Goal: Transaction & Acquisition: Purchase product/service

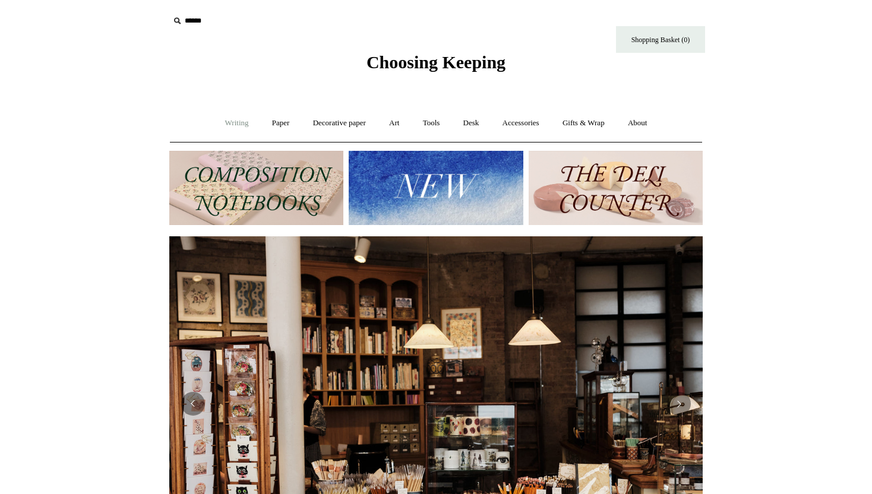
click at [241, 124] on link "Writing +" at bounding box center [236, 122] width 45 height 31
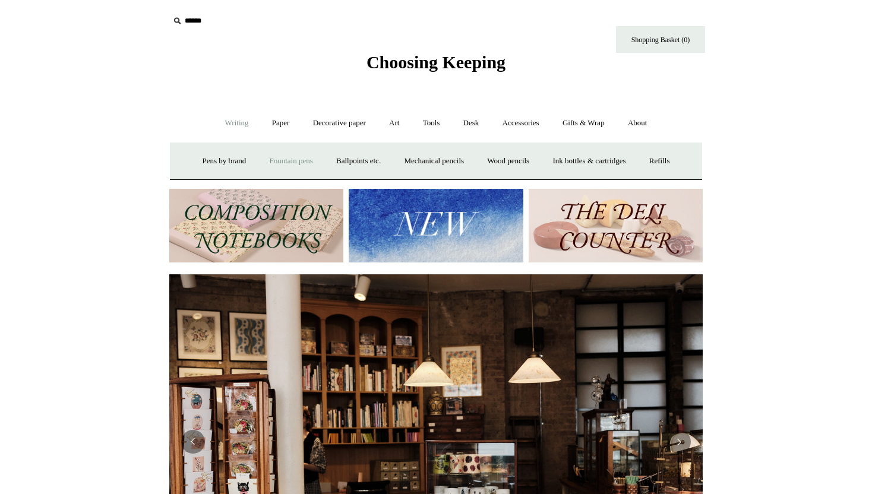
click at [282, 156] on link "Fountain pens +" at bounding box center [290, 160] width 65 height 31
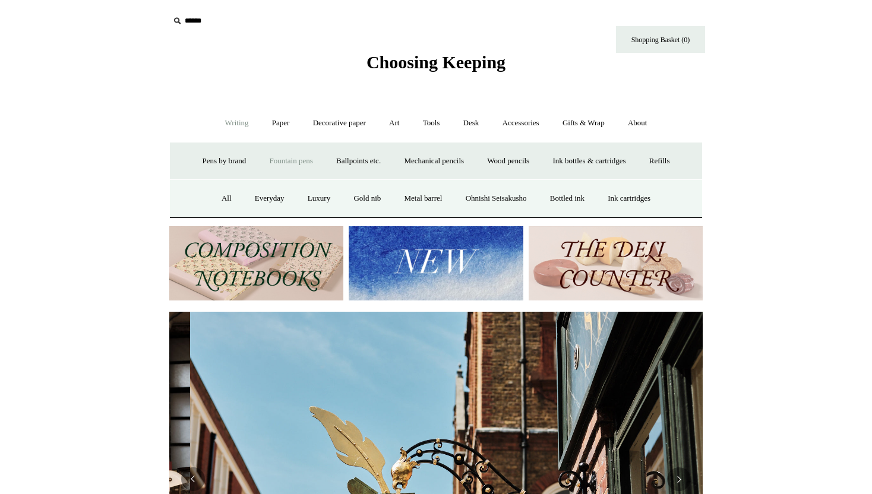
scroll to position [0, 533]
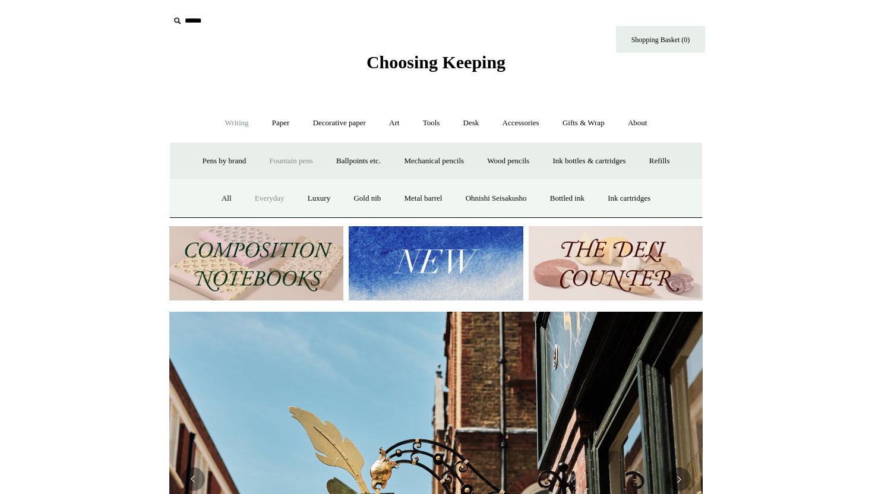
click at [264, 196] on link "Everyday" at bounding box center [269, 198] width 51 height 31
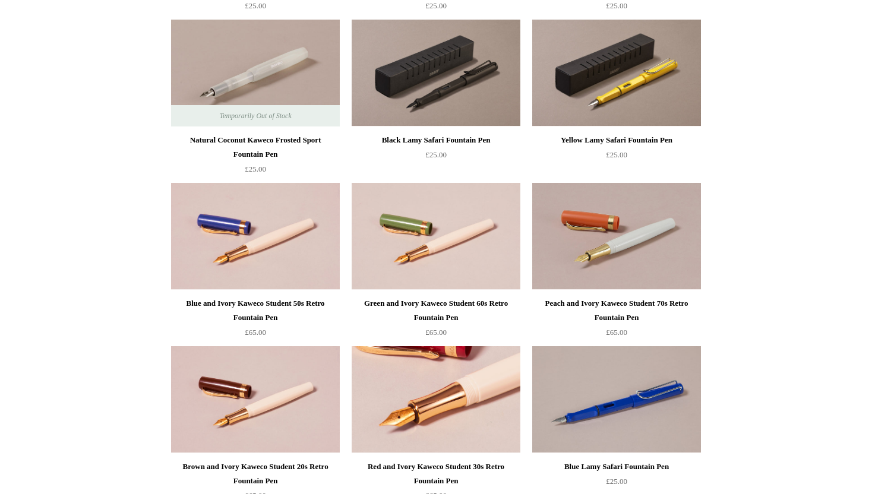
scroll to position [788, 0]
click at [465, 382] on img at bounding box center [436, 399] width 169 height 107
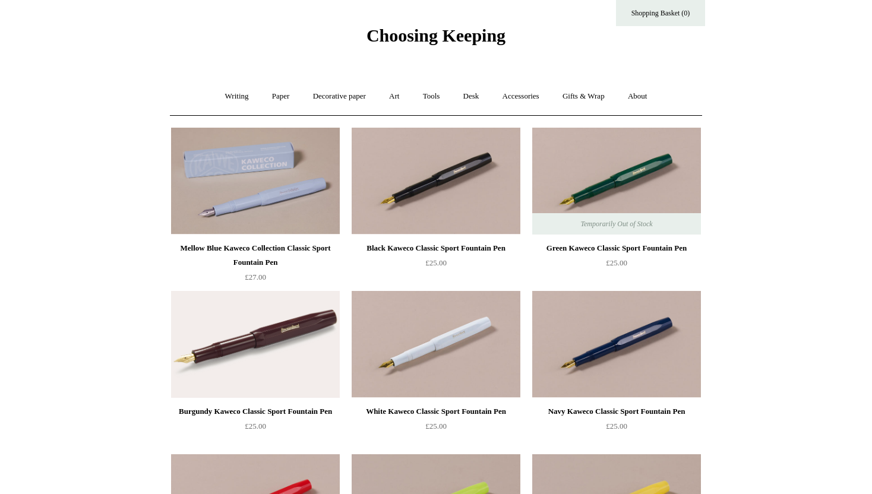
scroll to position [0, 0]
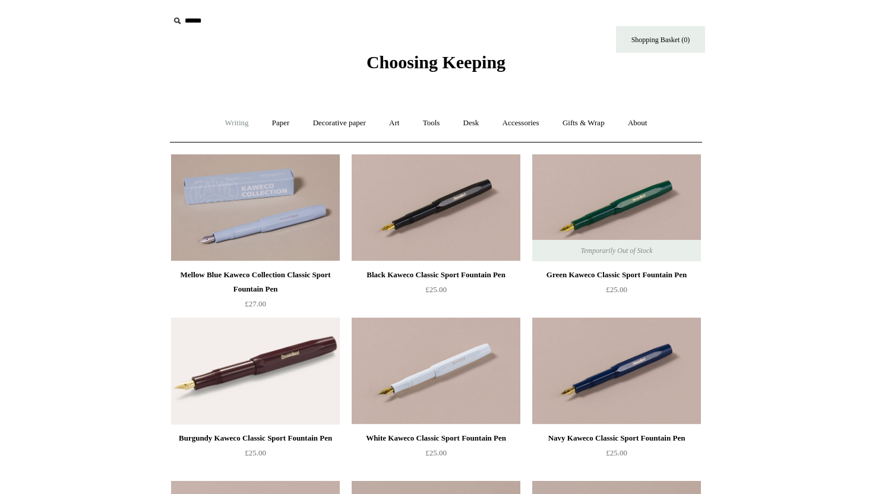
click at [220, 125] on link "Writing +" at bounding box center [236, 122] width 45 height 31
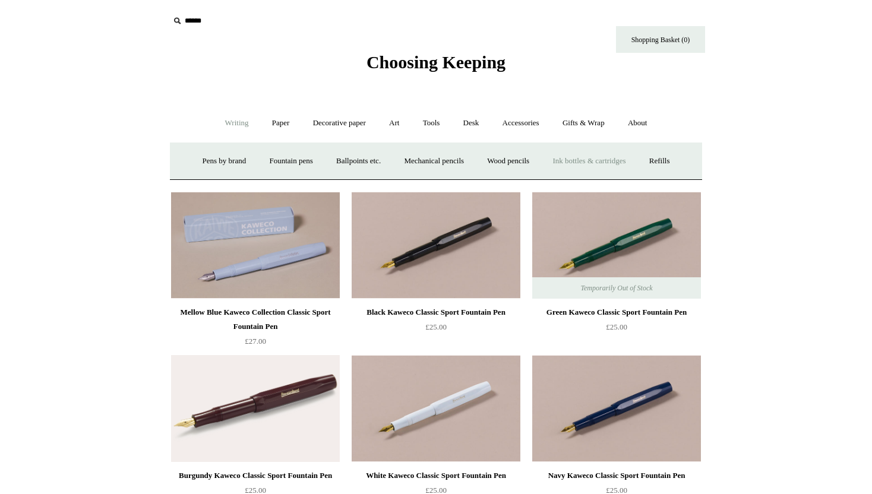
click at [576, 159] on link "Ink bottles & cartridges +" at bounding box center [589, 160] width 94 height 31
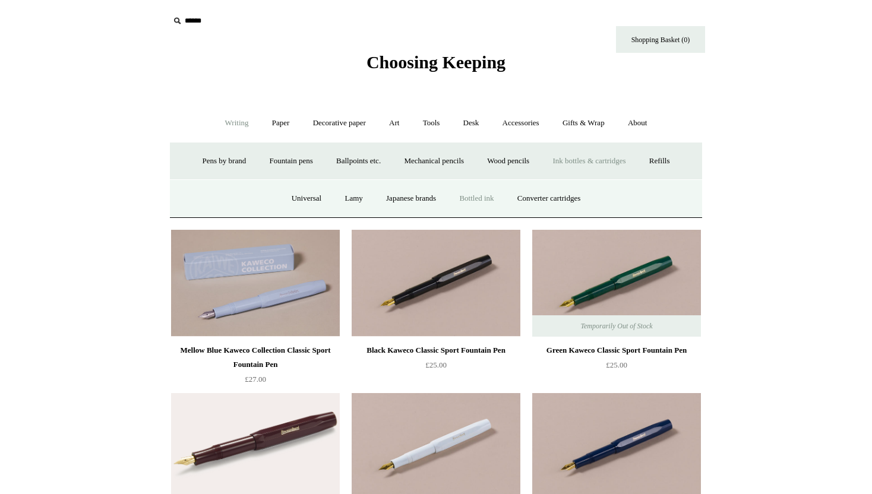
click at [473, 201] on link "Bottled ink" at bounding box center [476, 198] width 56 height 31
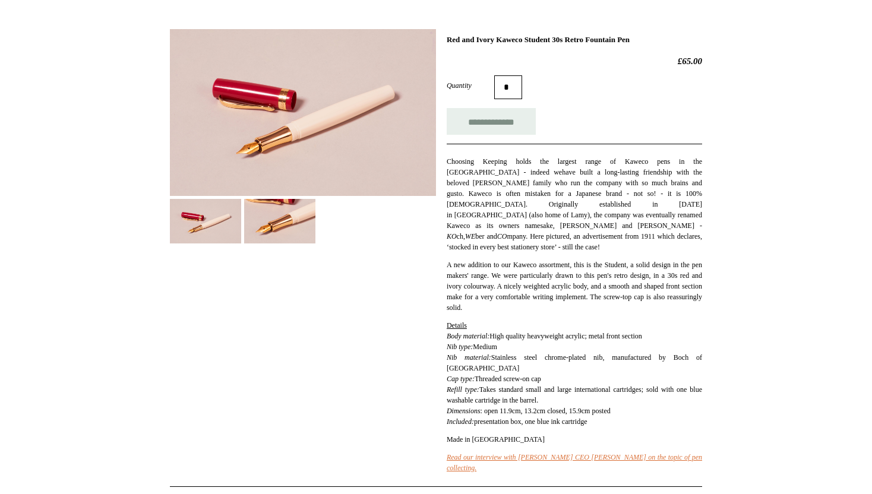
scroll to position [157, 0]
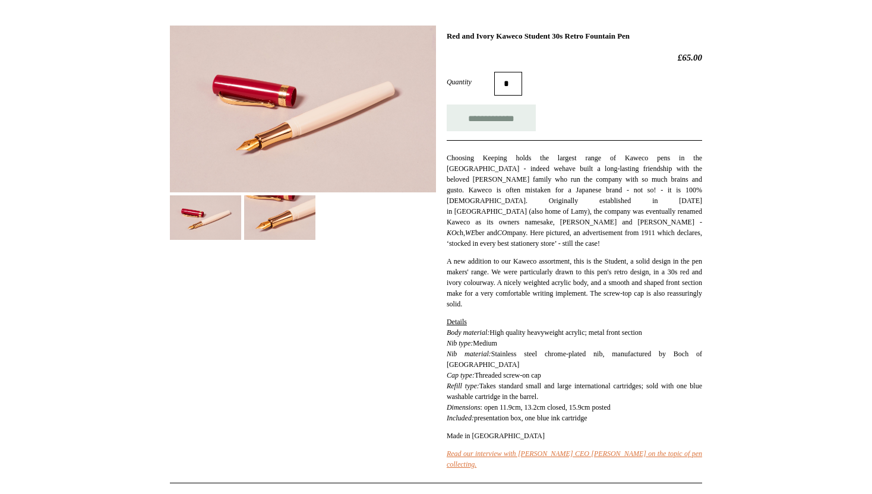
click at [278, 211] on img at bounding box center [279, 217] width 71 height 45
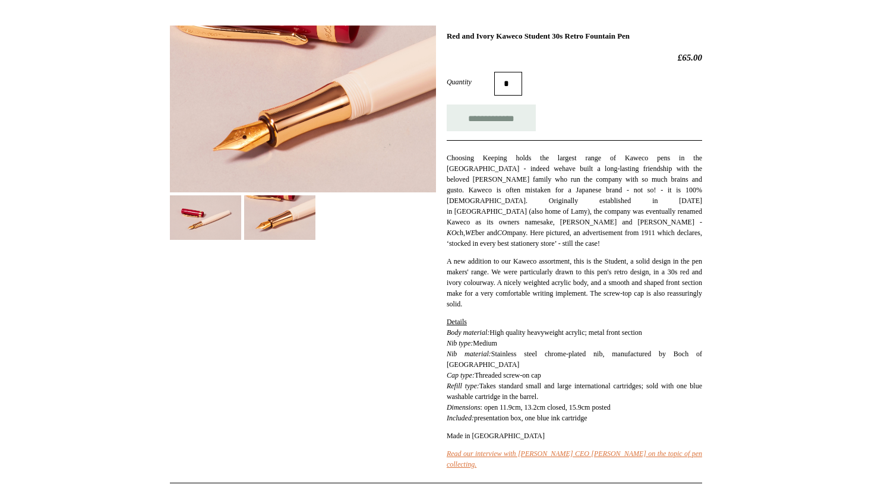
click at [213, 208] on img at bounding box center [205, 217] width 71 height 45
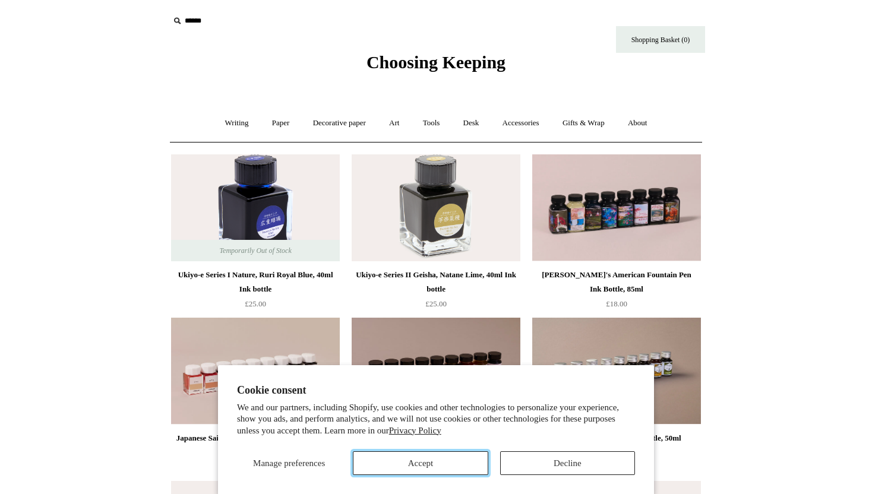
click at [454, 461] on button "Accept" at bounding box center [420, 463] width 135 height 24
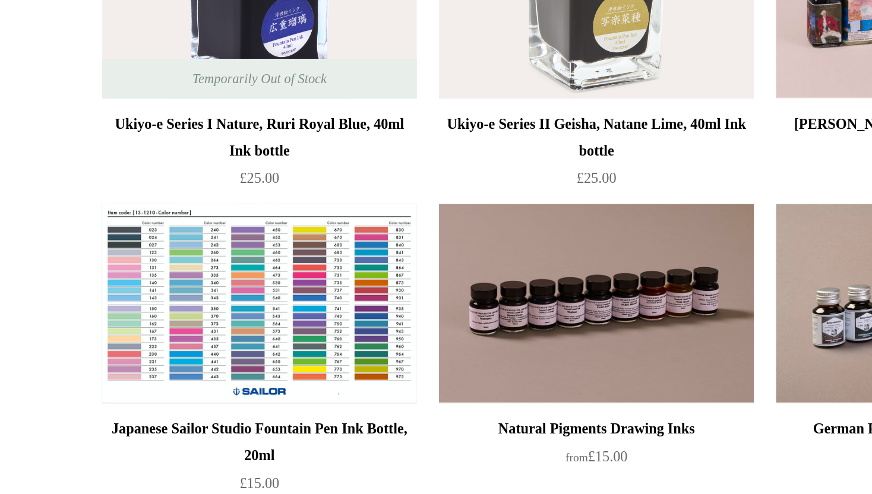
click at [243, 388] on img at bounding box center [255, 371] width 169 height 107
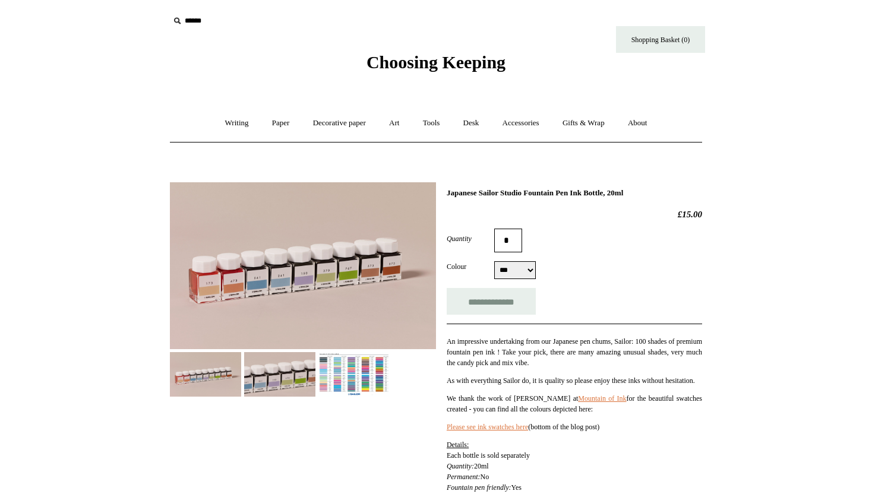
select select "***"
click at [351, 375] on img at bounding box center [353, 374] width 71 height 45
